Goal: Transaction & Acquisition: Purchase product/service

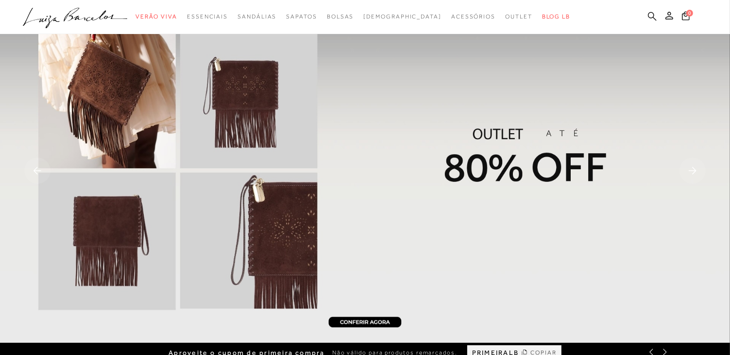
click at [651, 16] on icon at bounding box center [652, 16] width 9 height 9
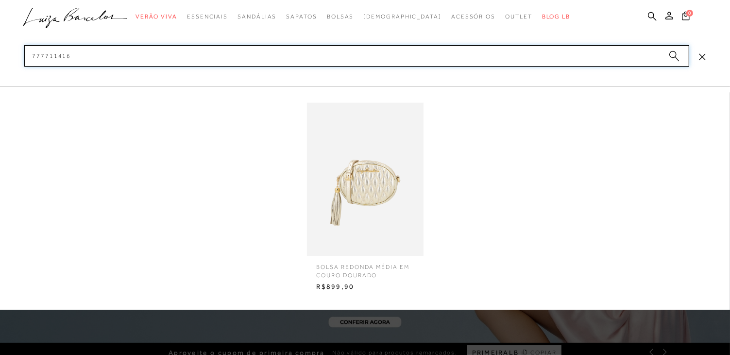
type input "777711416"
click at [348, 178] on img at bounding box center [365, 178] width 117 height 153
